Goal: Find specific page/section: Find specific page/section

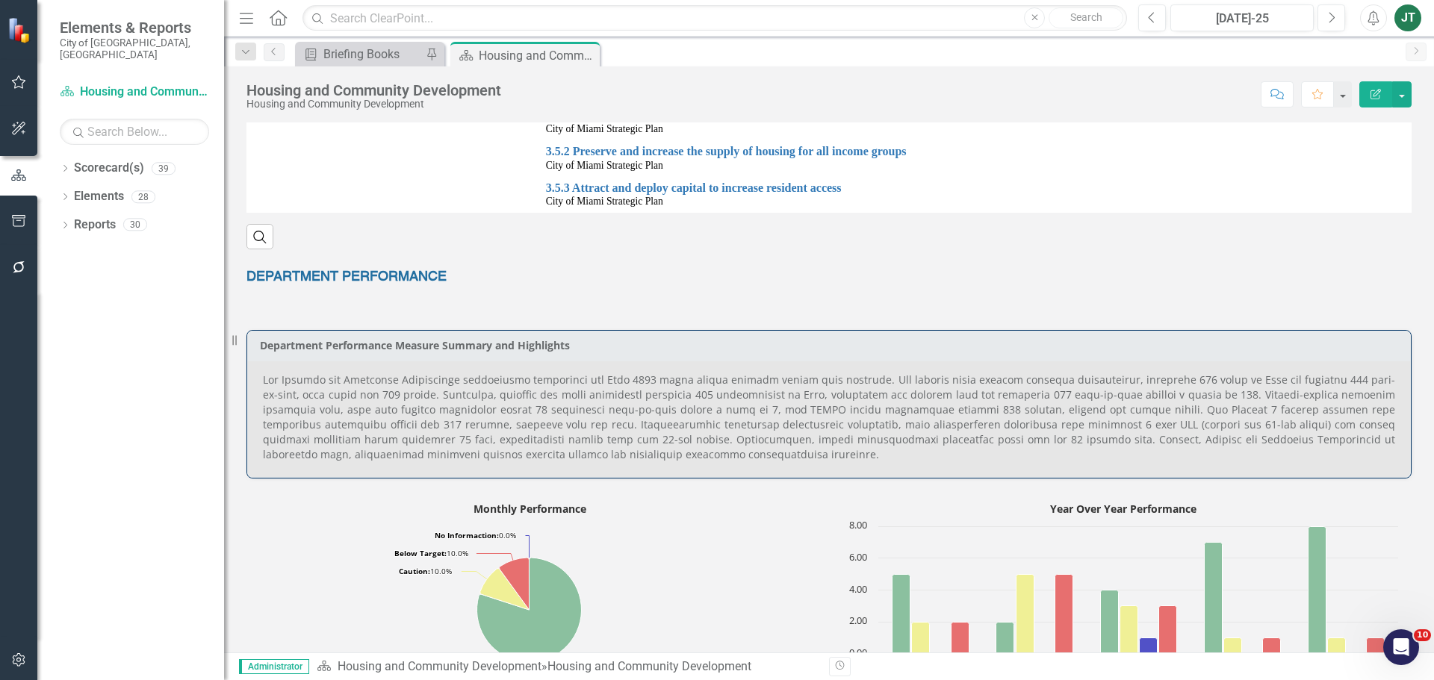
scroll to position [448, 0]
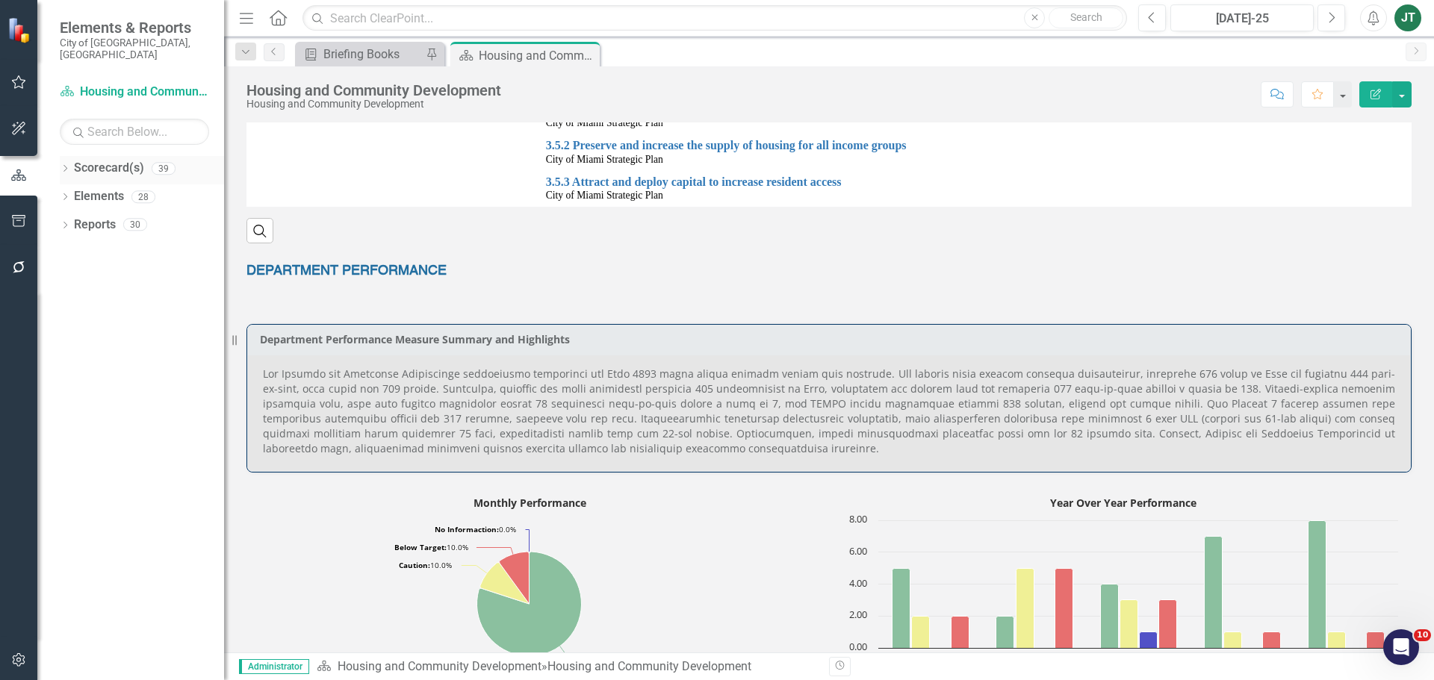
click at [64, 166] on icon "Dropdown" at bounding box center [65, 170] width 10 height 8
click at [70, 220] on icon "Dropdown" at bounding box center [72, 224] width 11 height 9
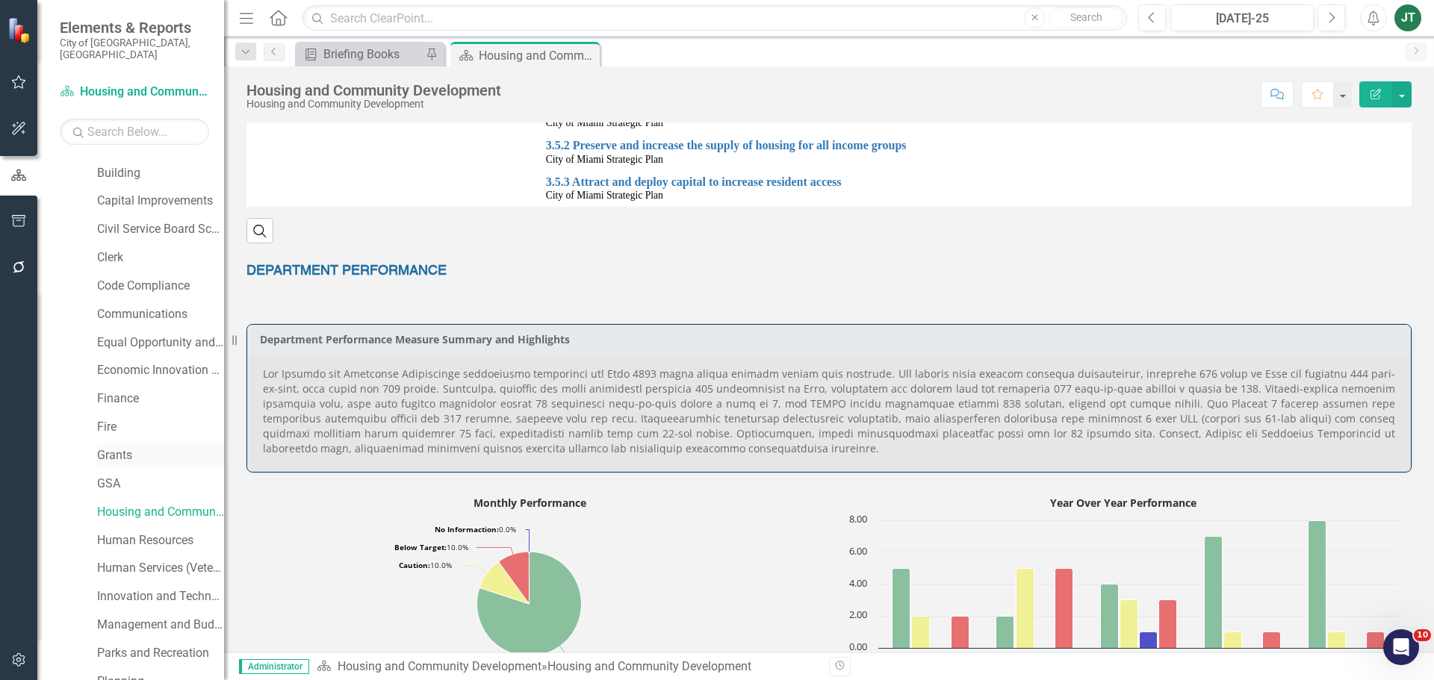
scroll to position [149, 0]
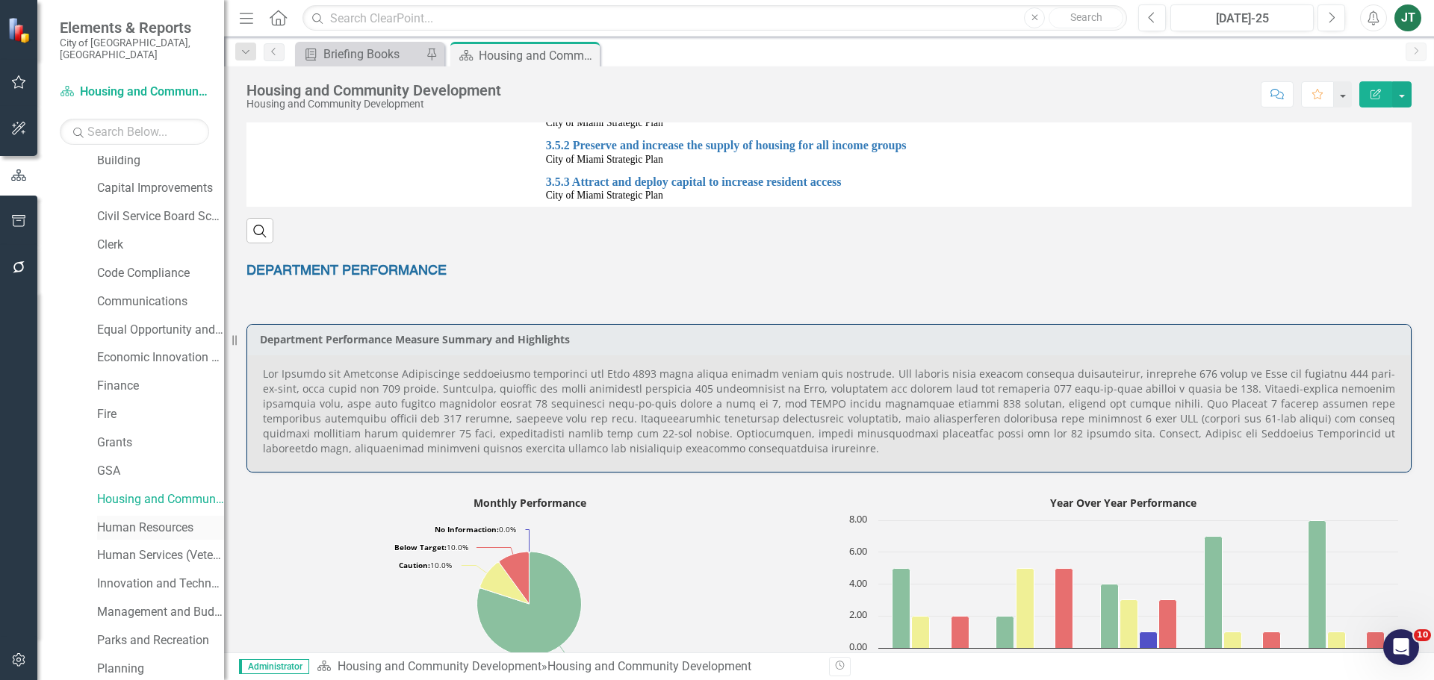
click at [153, 520] on link "Human Resources" at bounding box center [160, 528] width 127 height 17
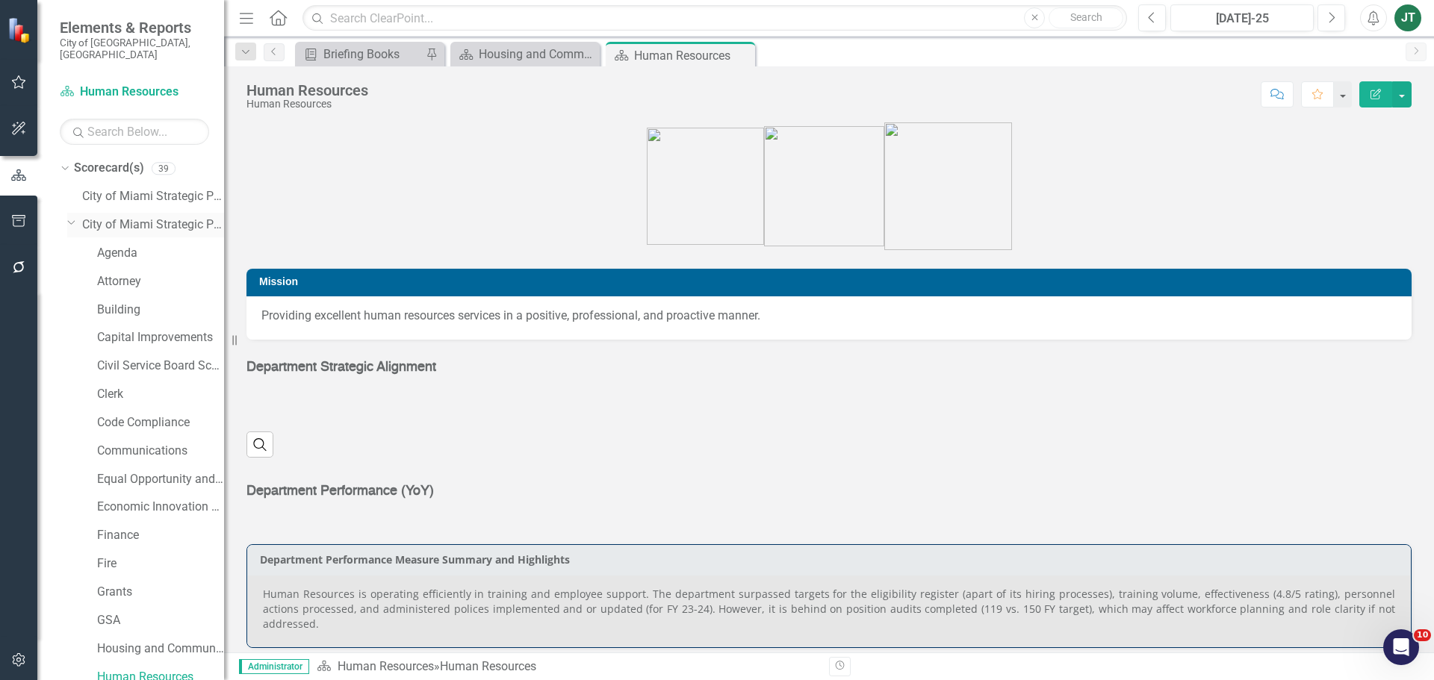
click at [70, 217] on icon "Dropdown" at bounding box center [71, 222] width 9 height 11
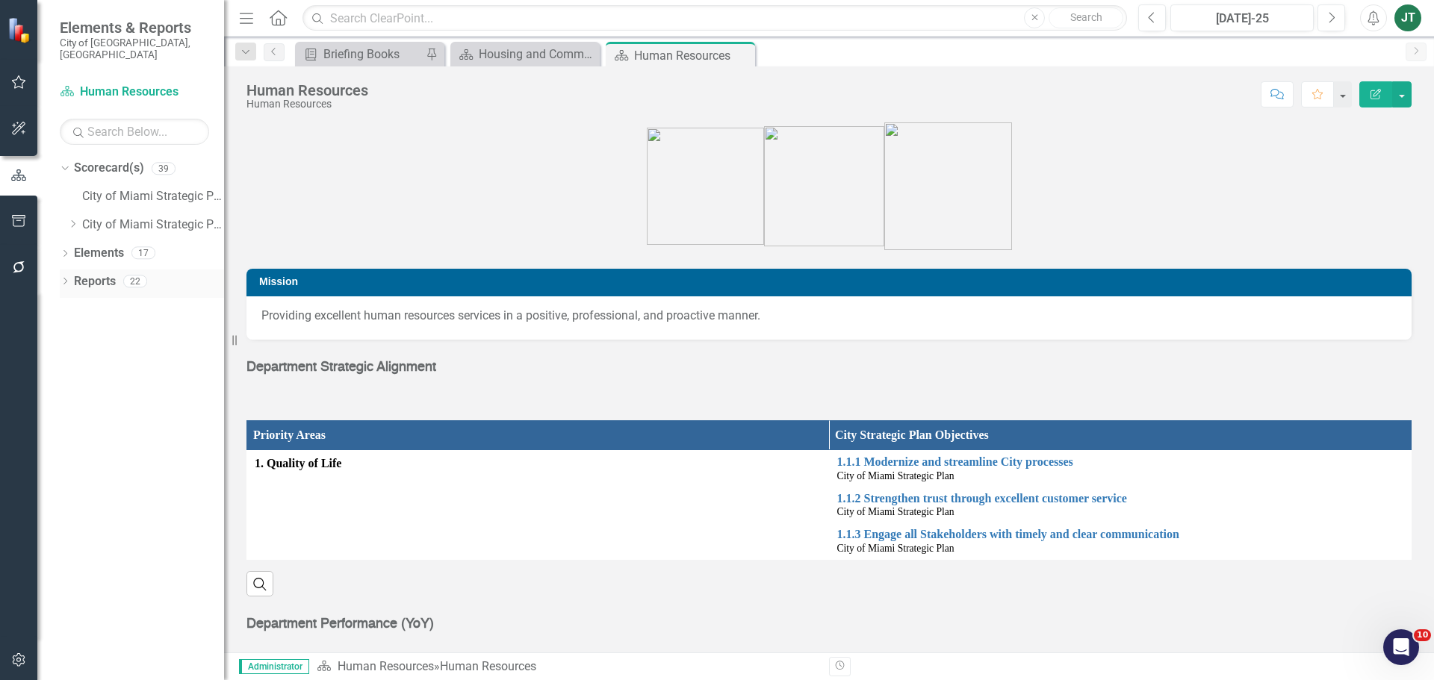
click at [66, 279] on icon "Dropdown" at bounding box center [65, 283] width 10 height 8
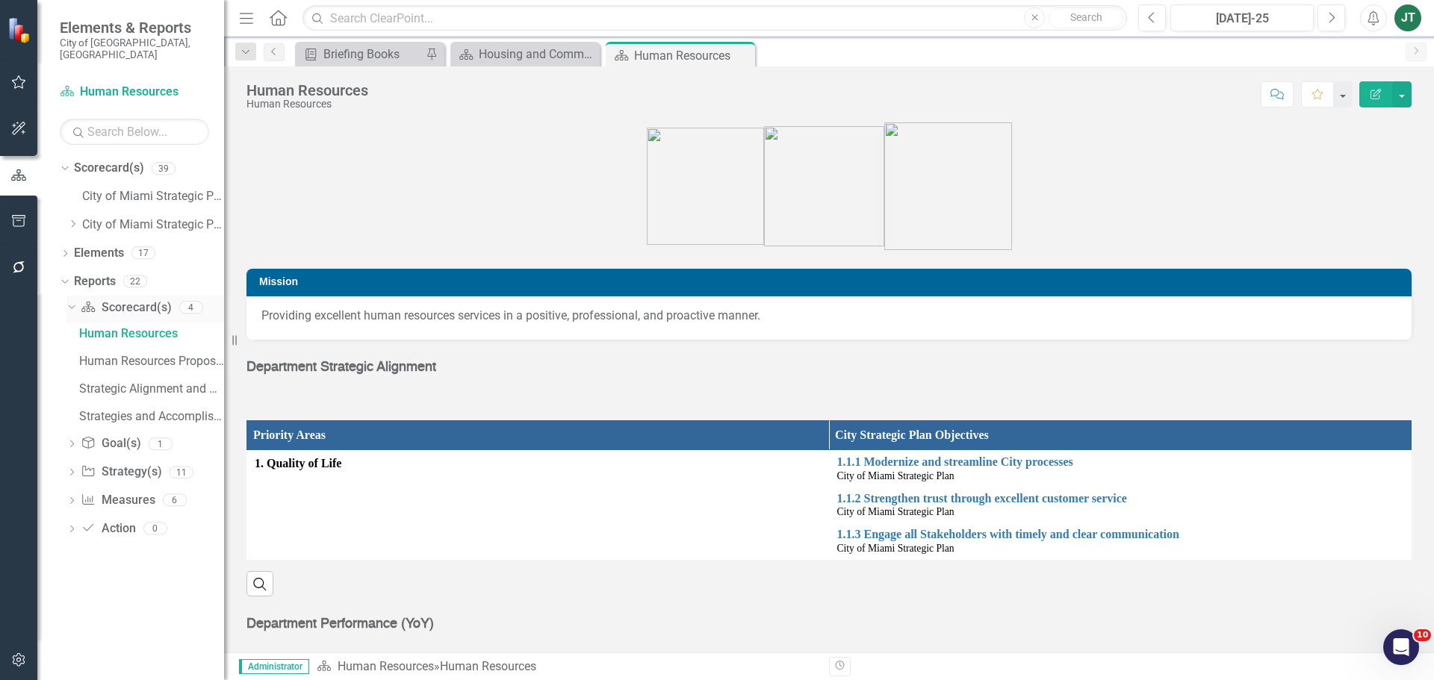
click at [66, 302] on icon "Dropdown" at bounding box center [70, 307] width 8 height 10
click at [122, 385] on link "Measure Measures" at bounding box center [118, 392] width 74 height 17
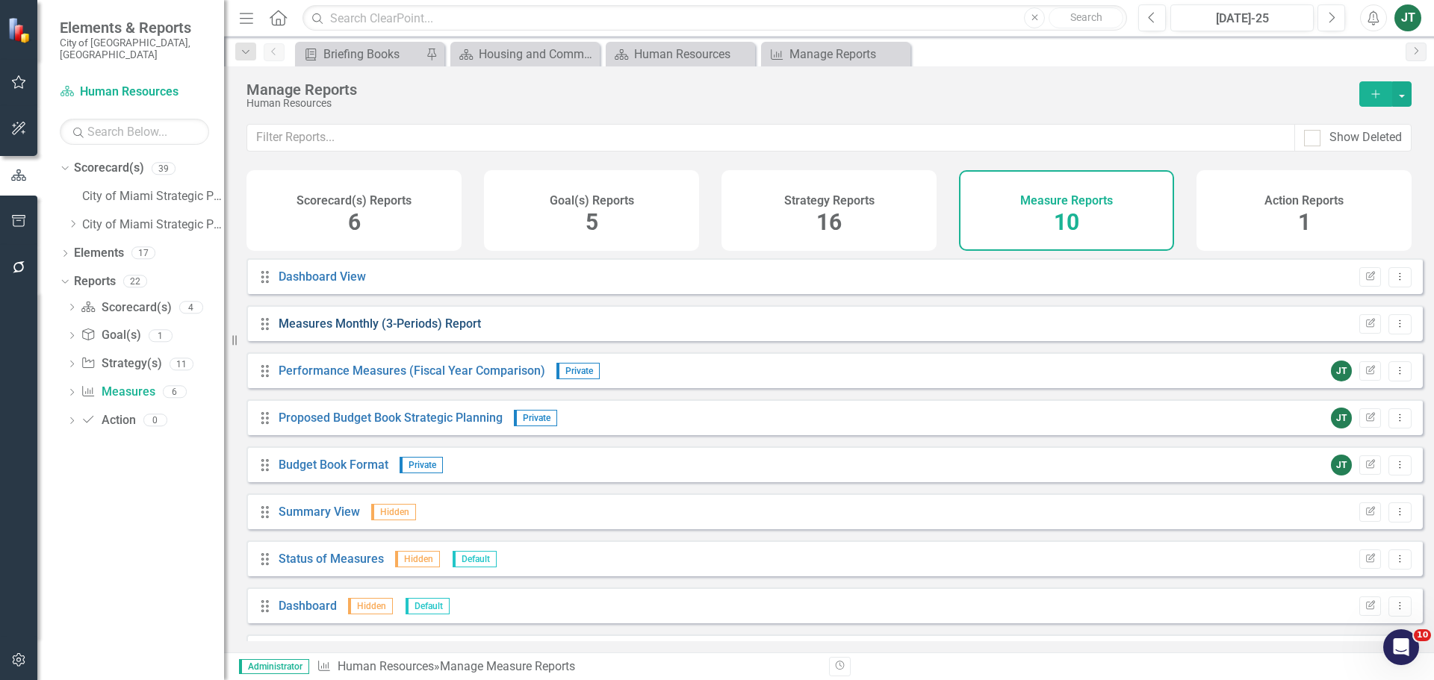
click at [382, 331] on link "Measures Monthly (3-Periods) Report" at bounding box center [380, 324] width 202 height 14
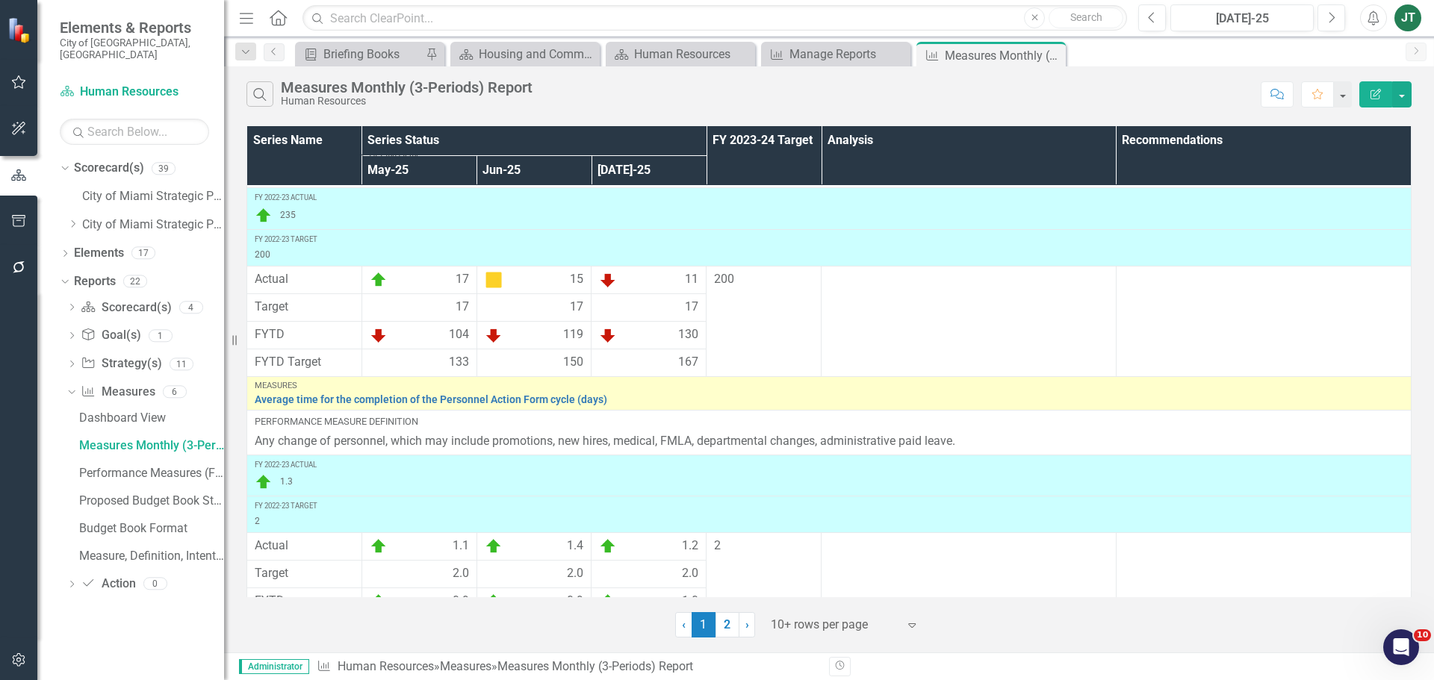
scroll to position [701, 0]
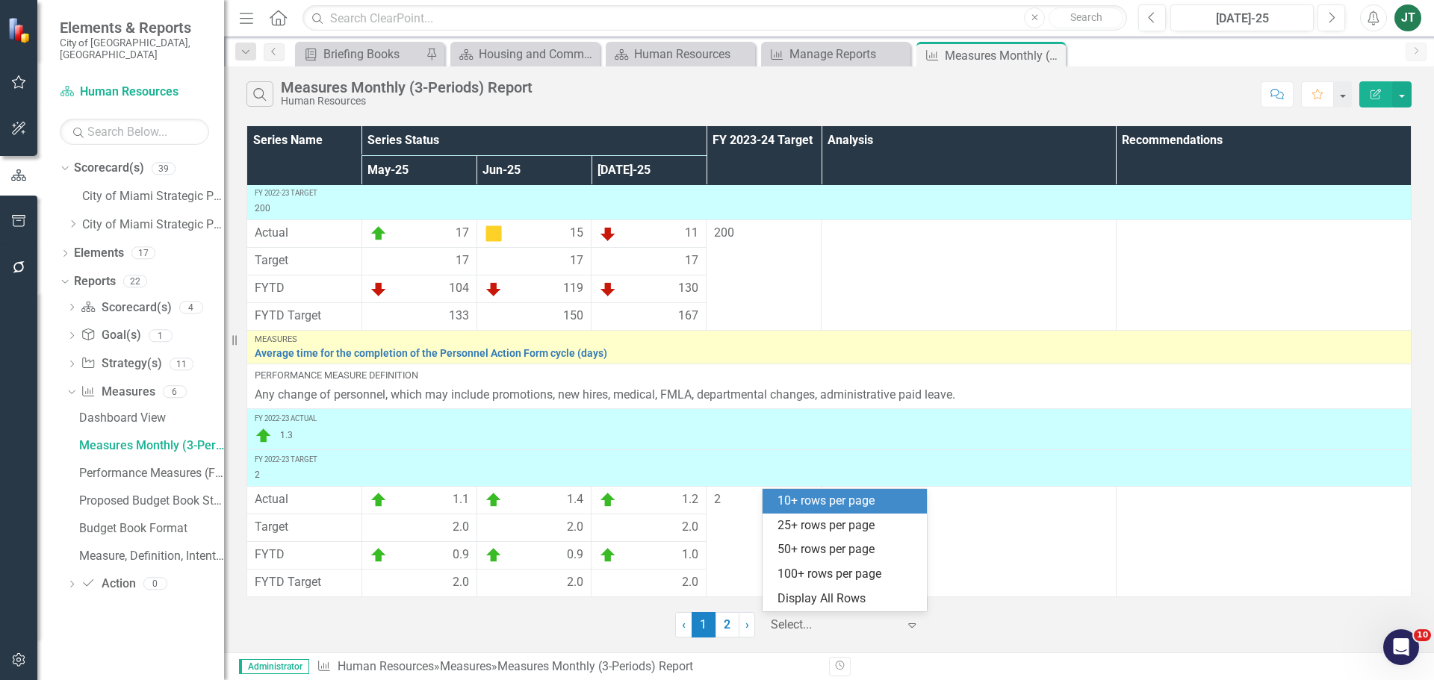
click at [826, 618] on div at bounding box center [834, 625] width 127 height 20
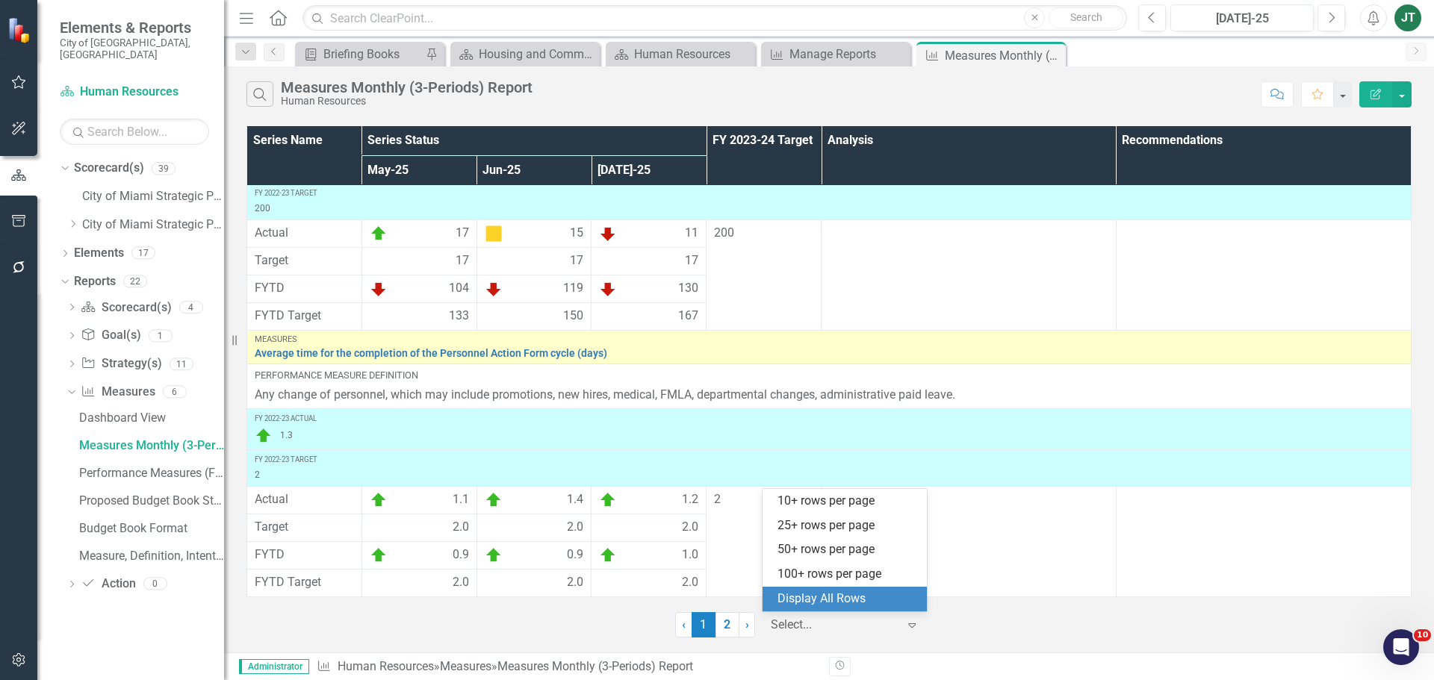
click at [842, 592] on div "Display All Rows" at bounding box center [847, 599] width 140 height 17
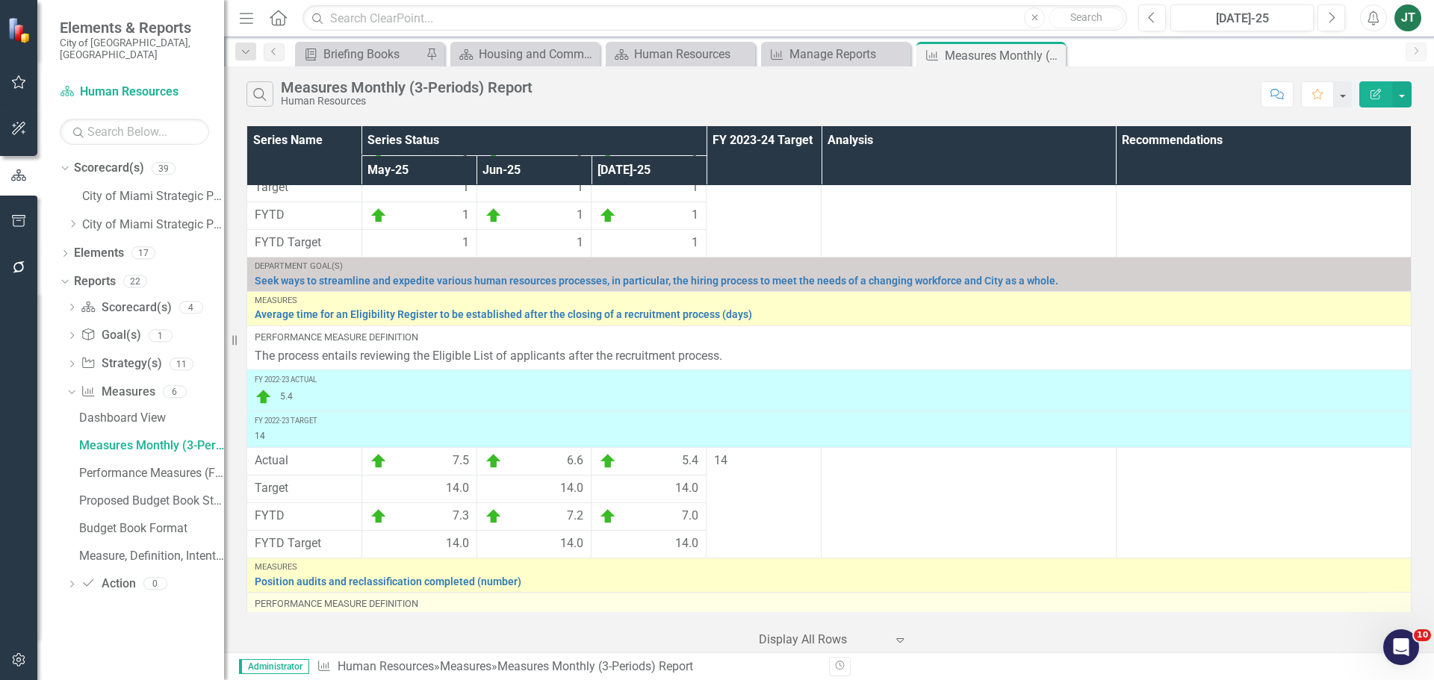
scroll to position [0, 0]
